Goal: Information Seeking & Learning: Learn about a topic

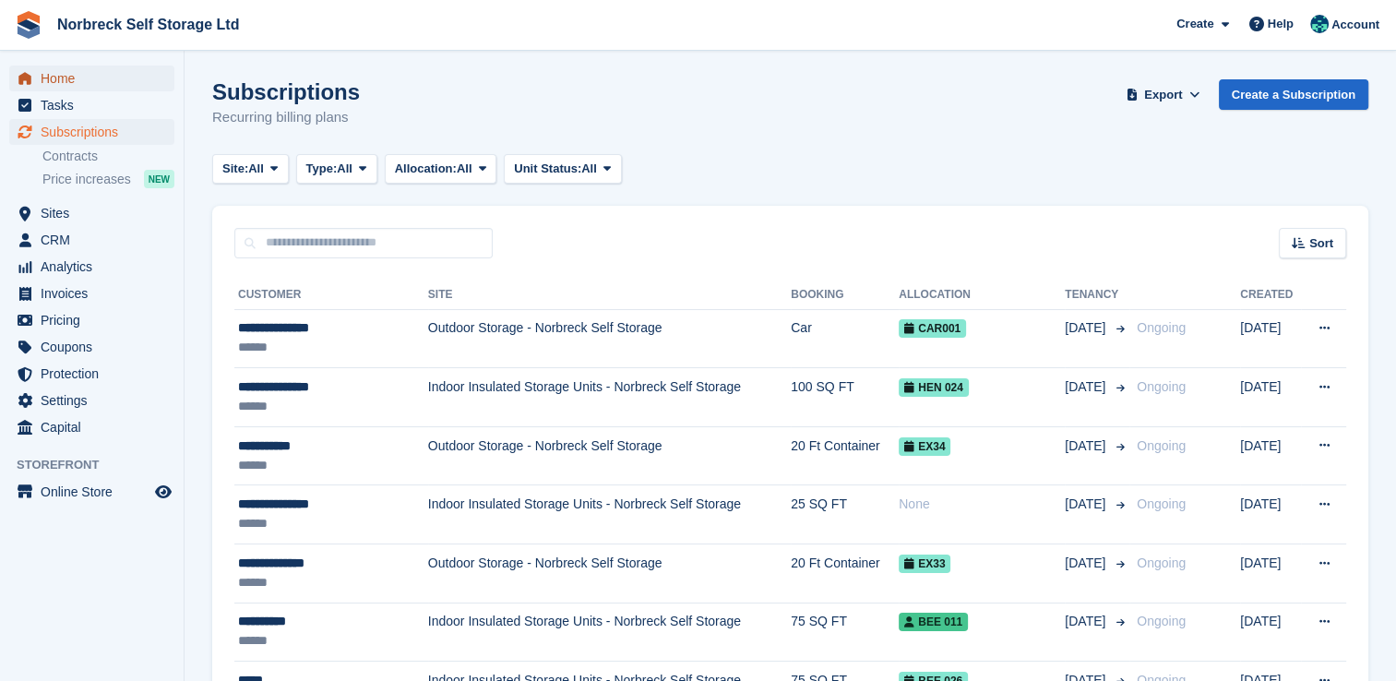
click at [53, 84] on span "Home" at bounding box center [96, 79] width 111 height 26
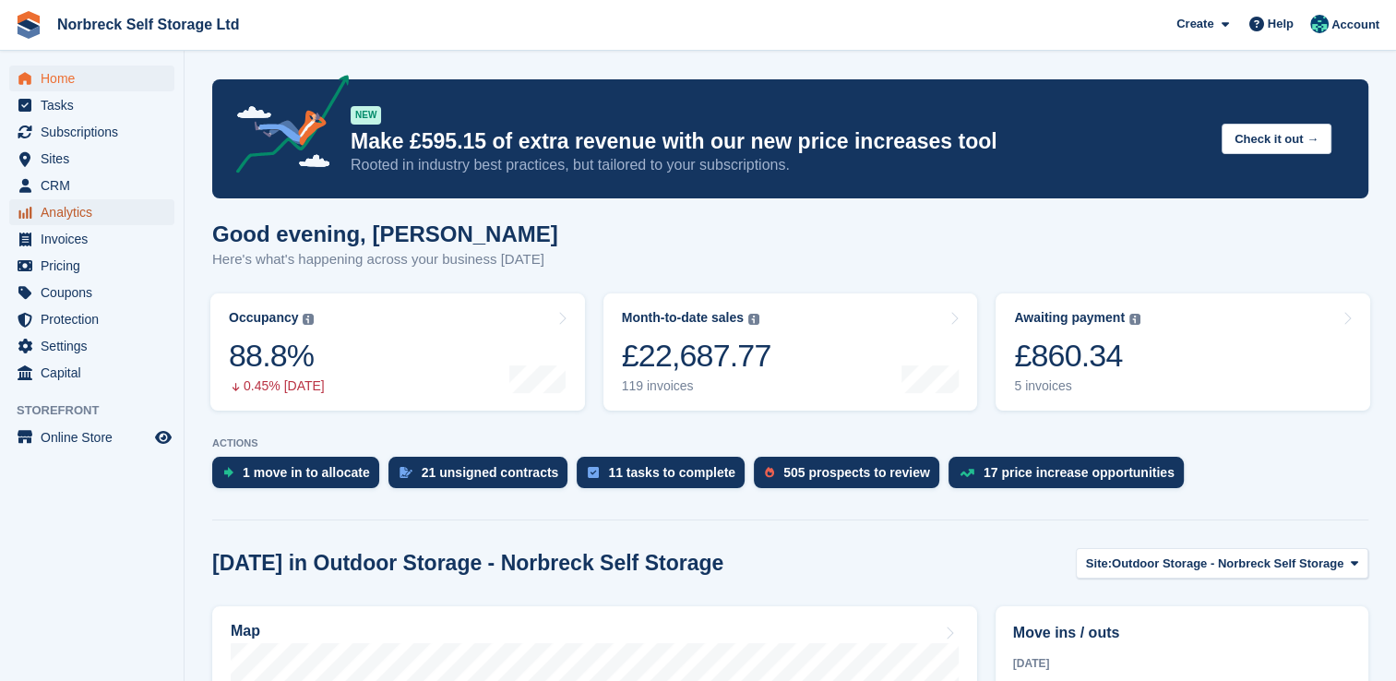
click at [66, 216] on span "Analytics" at bounding box center [96, 212] width 111 height 26
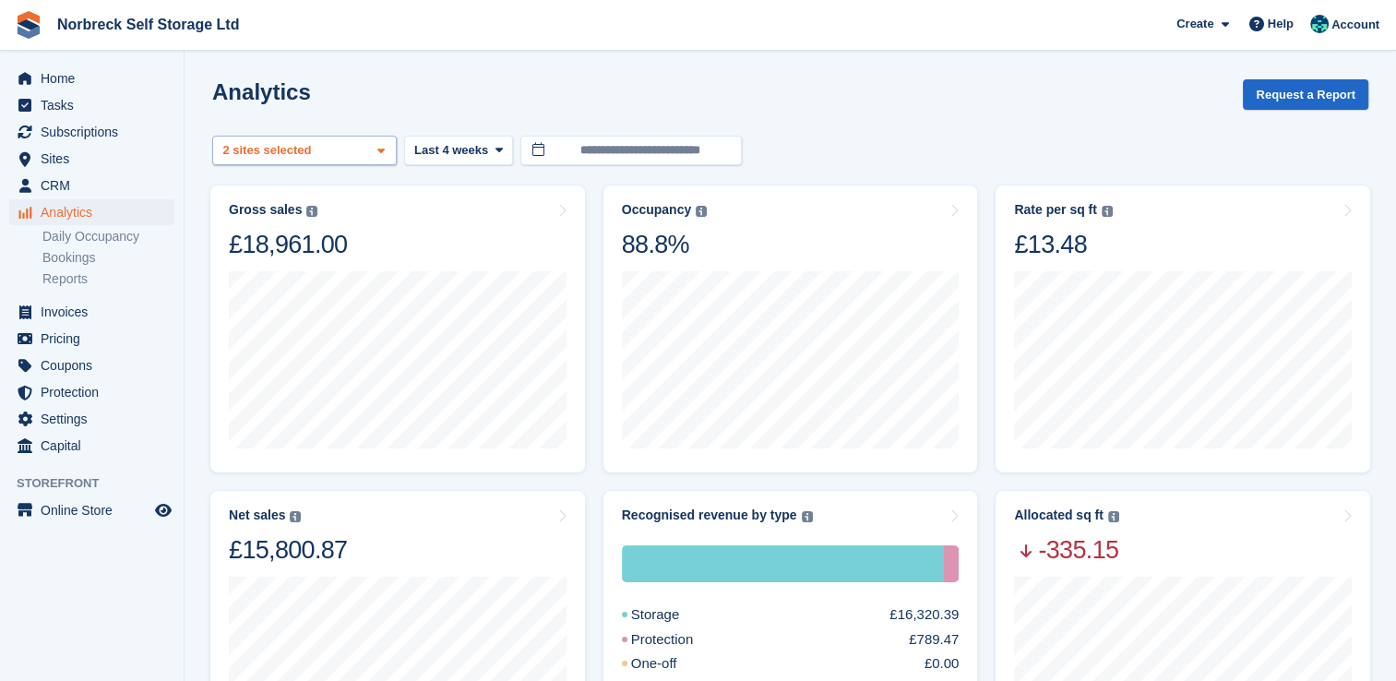
click at [380, 155] on icon at bounding box center [380, 151] width 7 height 12
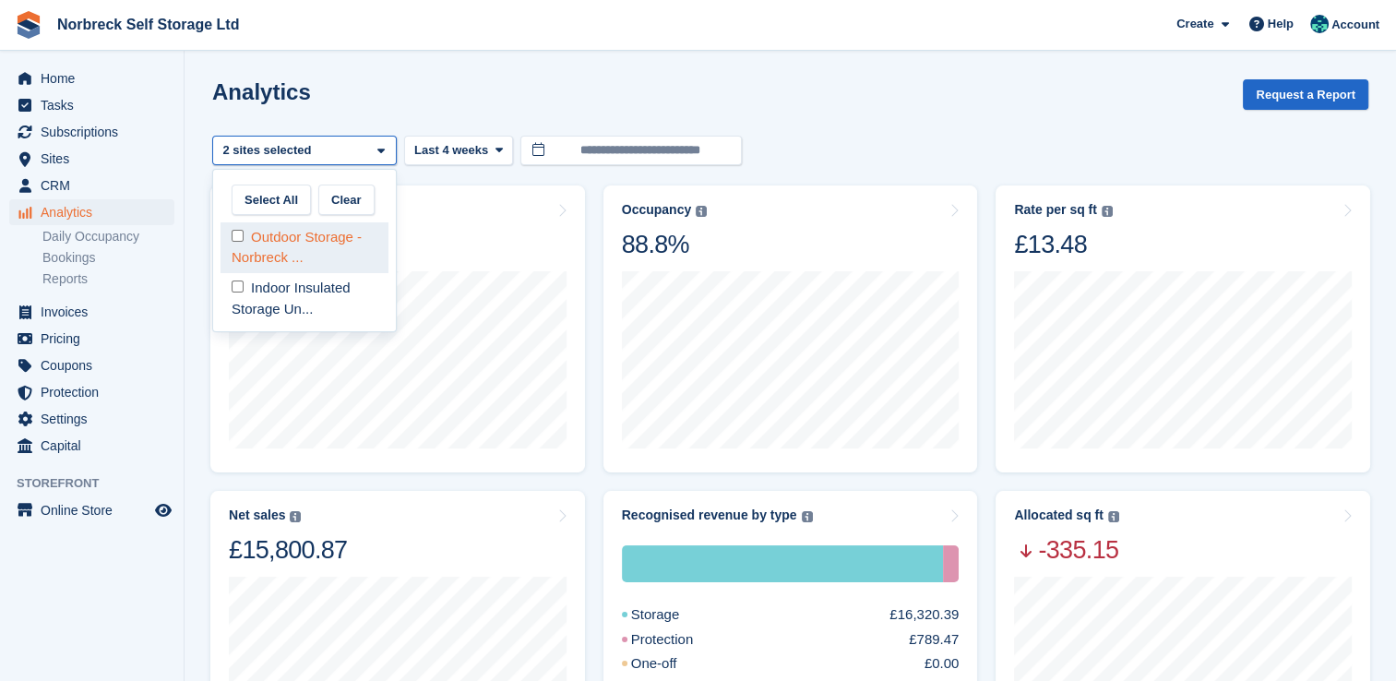
click at [348, 248] on div "Outdoor Storage - Norbreck ..." at bounding box center [305, 247] width 168 height 51
select select "****"
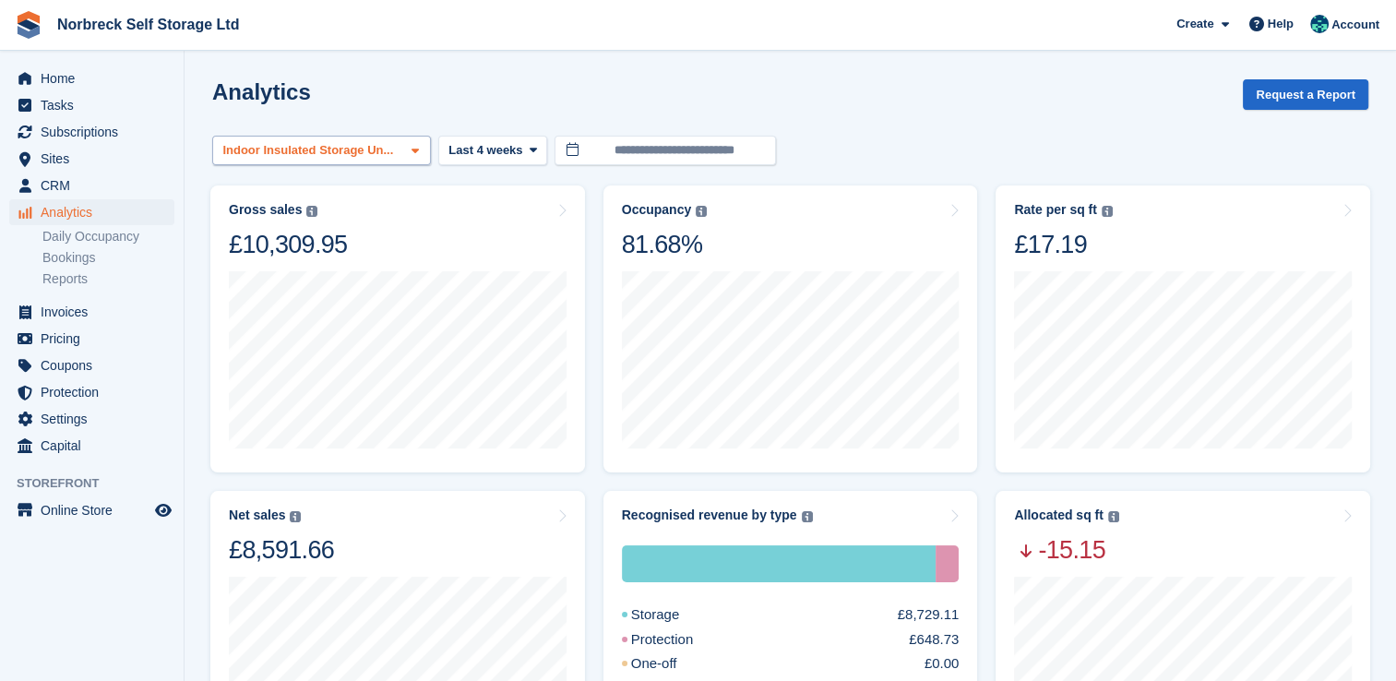
click at [412, 153] on icon at bounding box center [415, 151] width 7 height 12
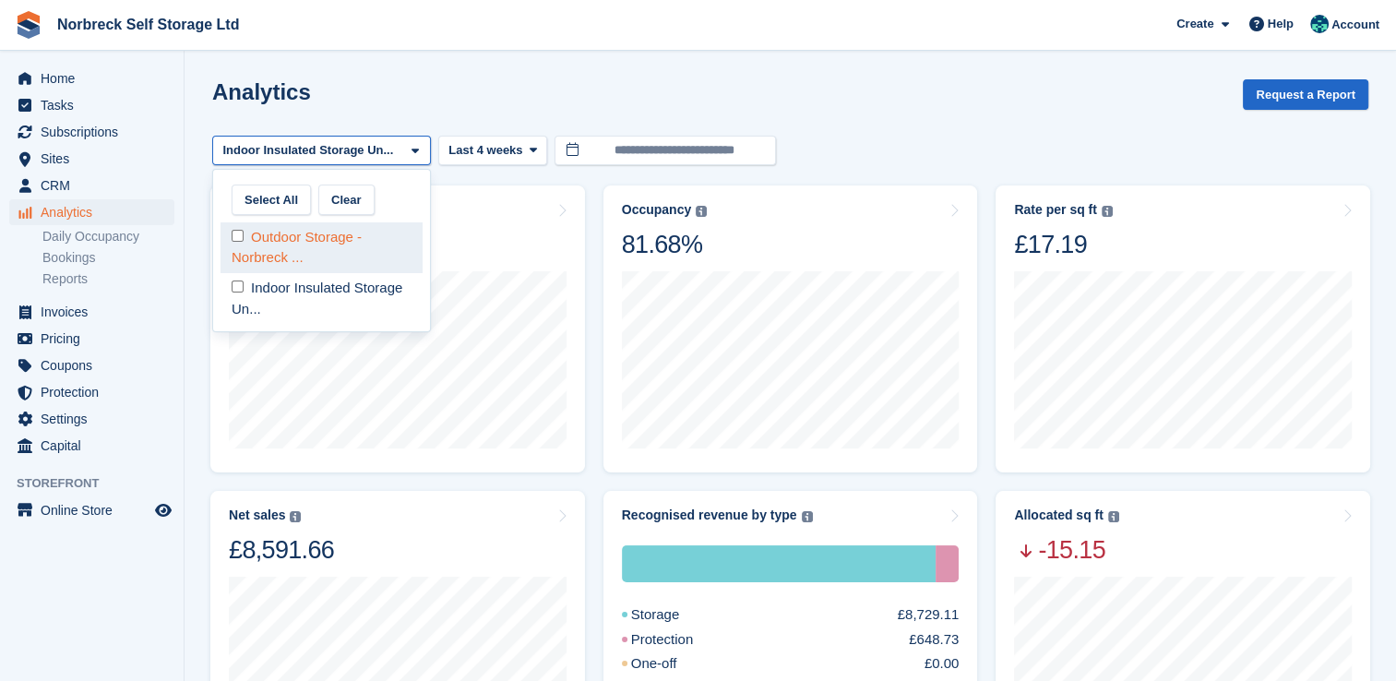
click at [347, 255] on div "Outdoor Storage - Norbreck ..." at bounding box center [322, 247] width 202 height 51
select select "****"
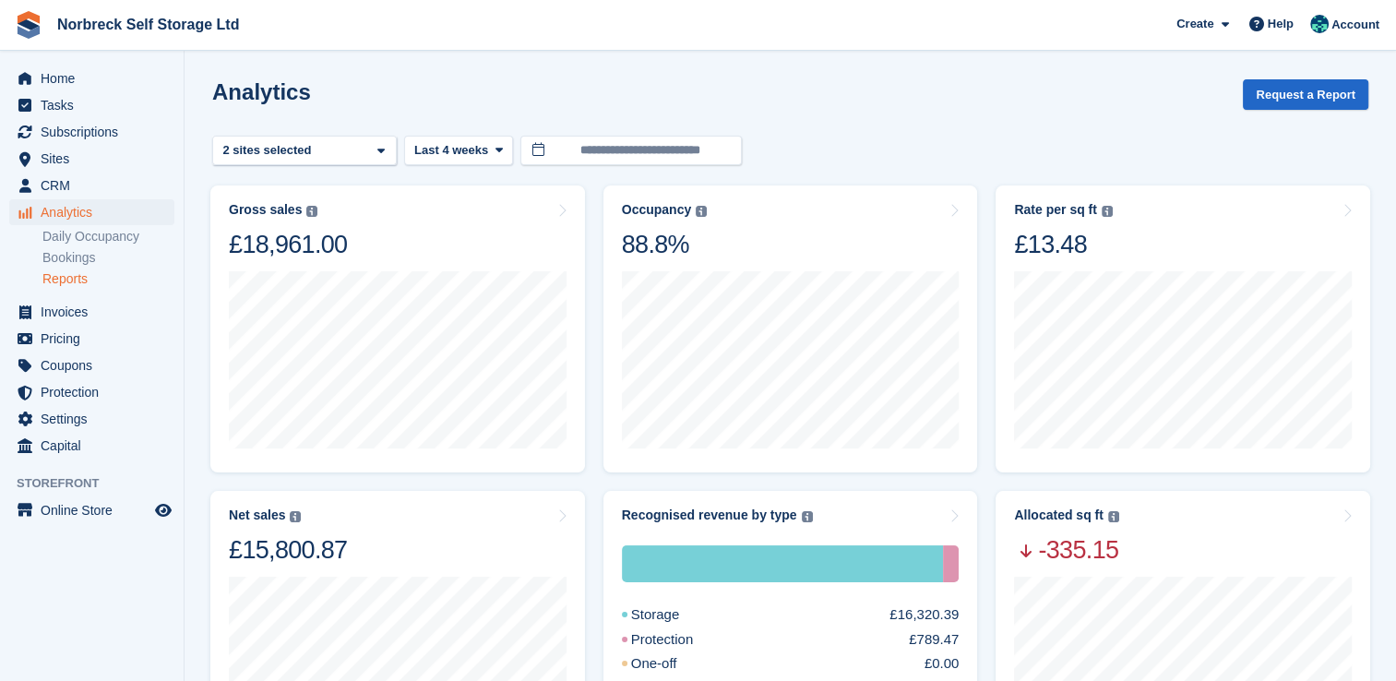
click at [83, 279] on link "Reports" at bounding box center [108, 279] width 132 height 18
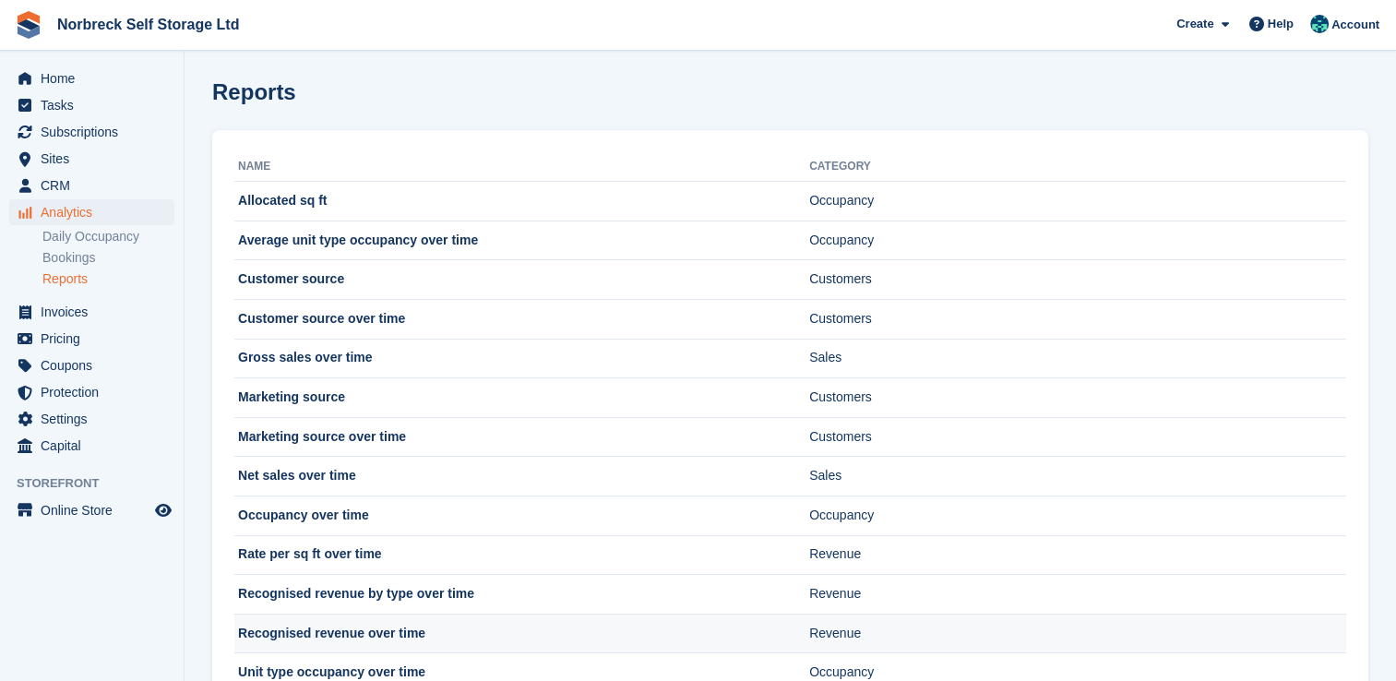
click at [332, 635] on td "Recognised revenue over time" at bounding box center [521, 634] width 575 height 40
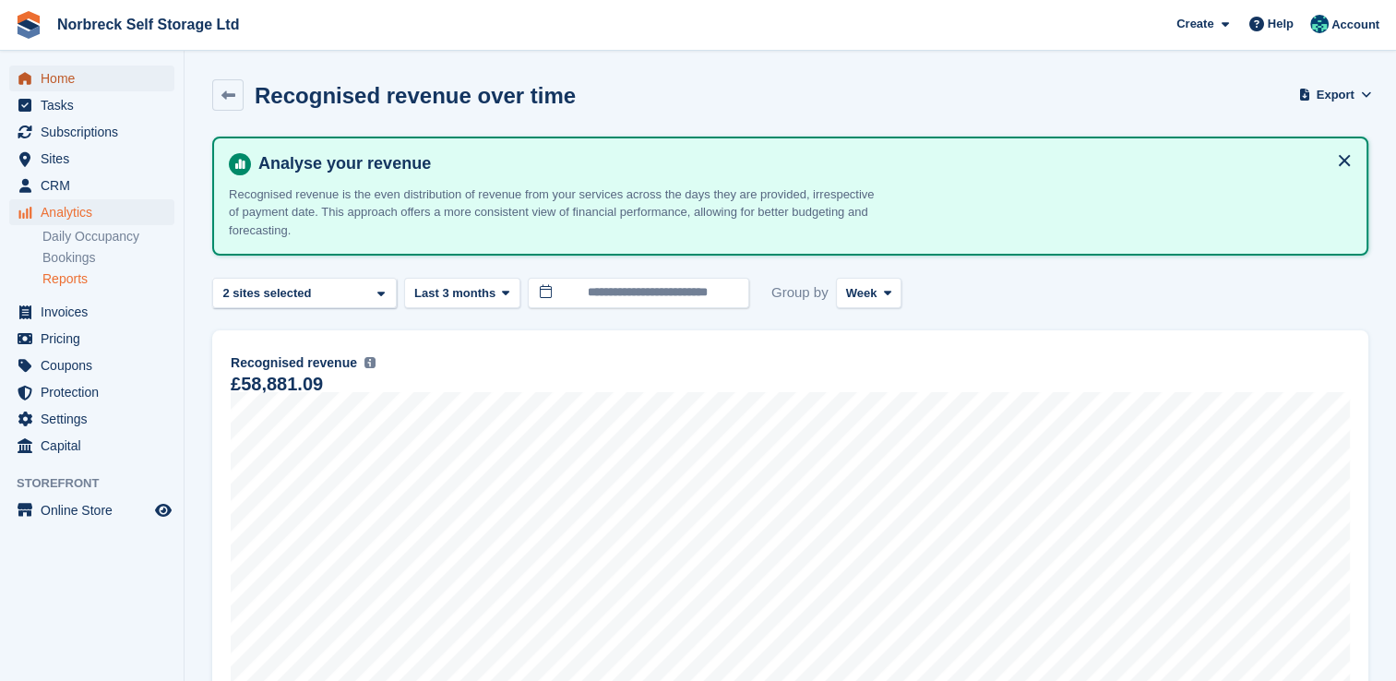
click at [53, 82] on span "Home" at bounding box center [96, 79] width 111 height 26
